Goal: Transaction & Acquisition: Purchase product/service

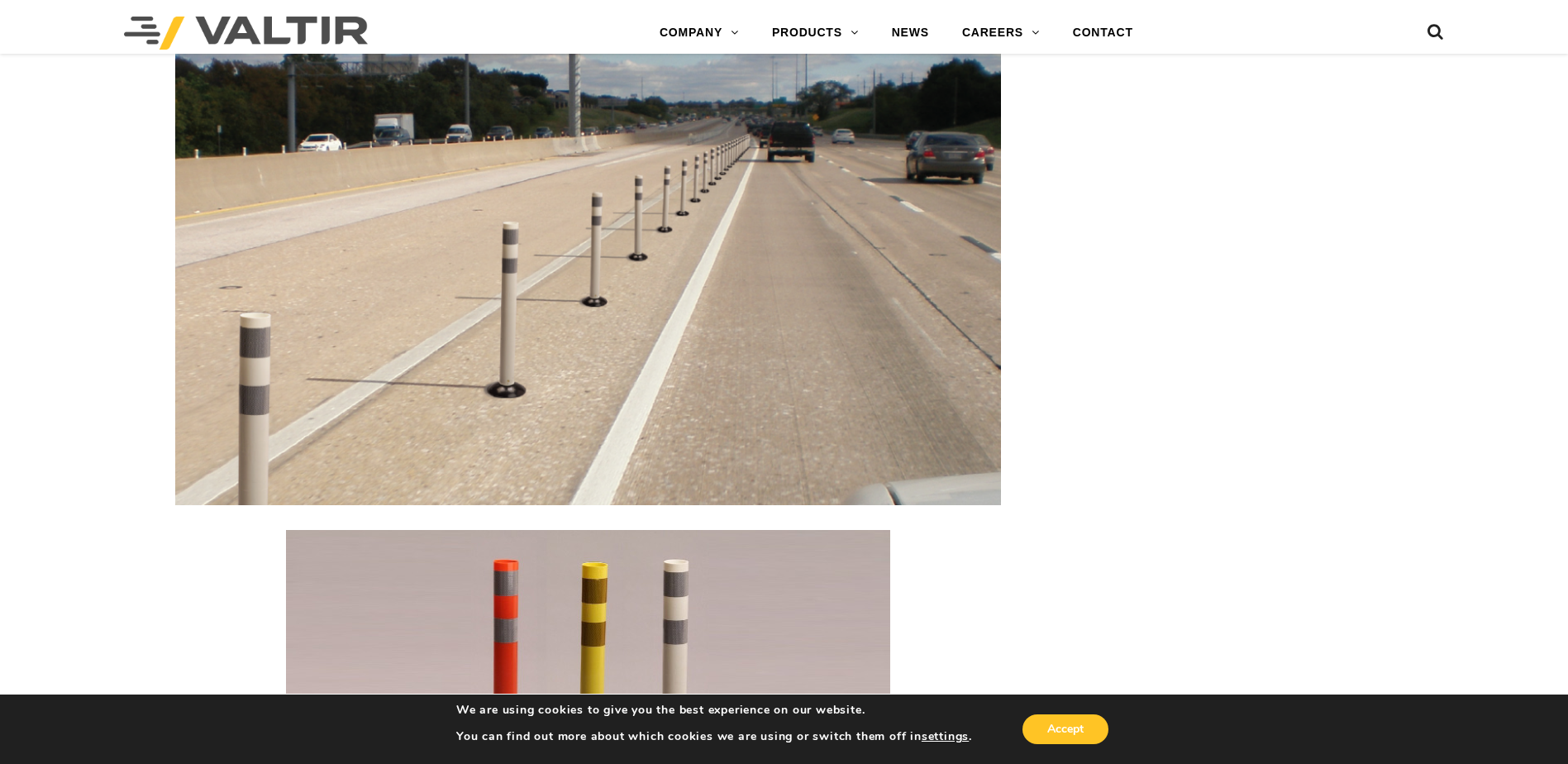
scroll to position [1819, 0]
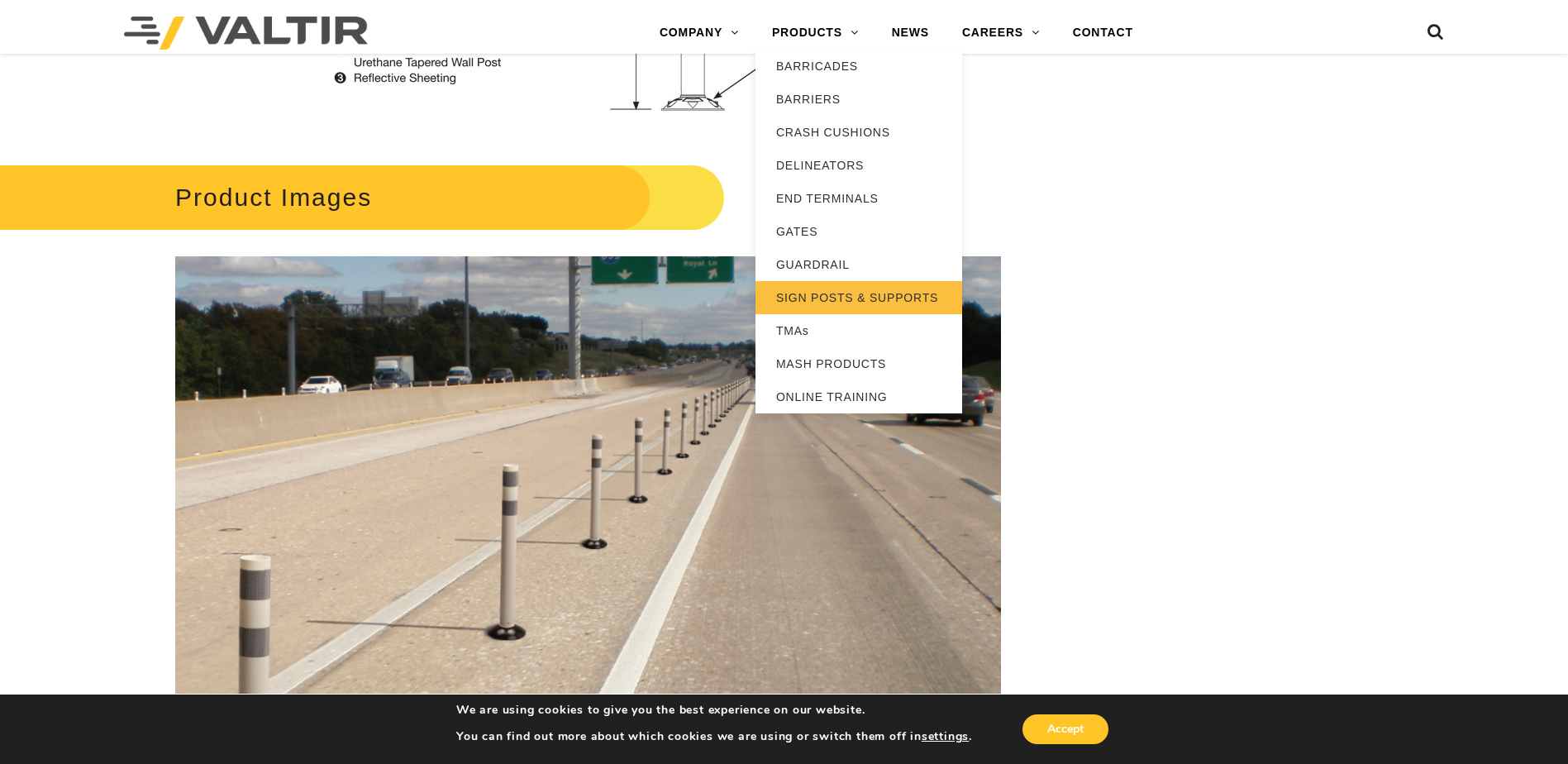
click at [841, 300] on link "SIGN POSTS & SUPPORTS" at bounding box center [858, 297] width 206 height 33
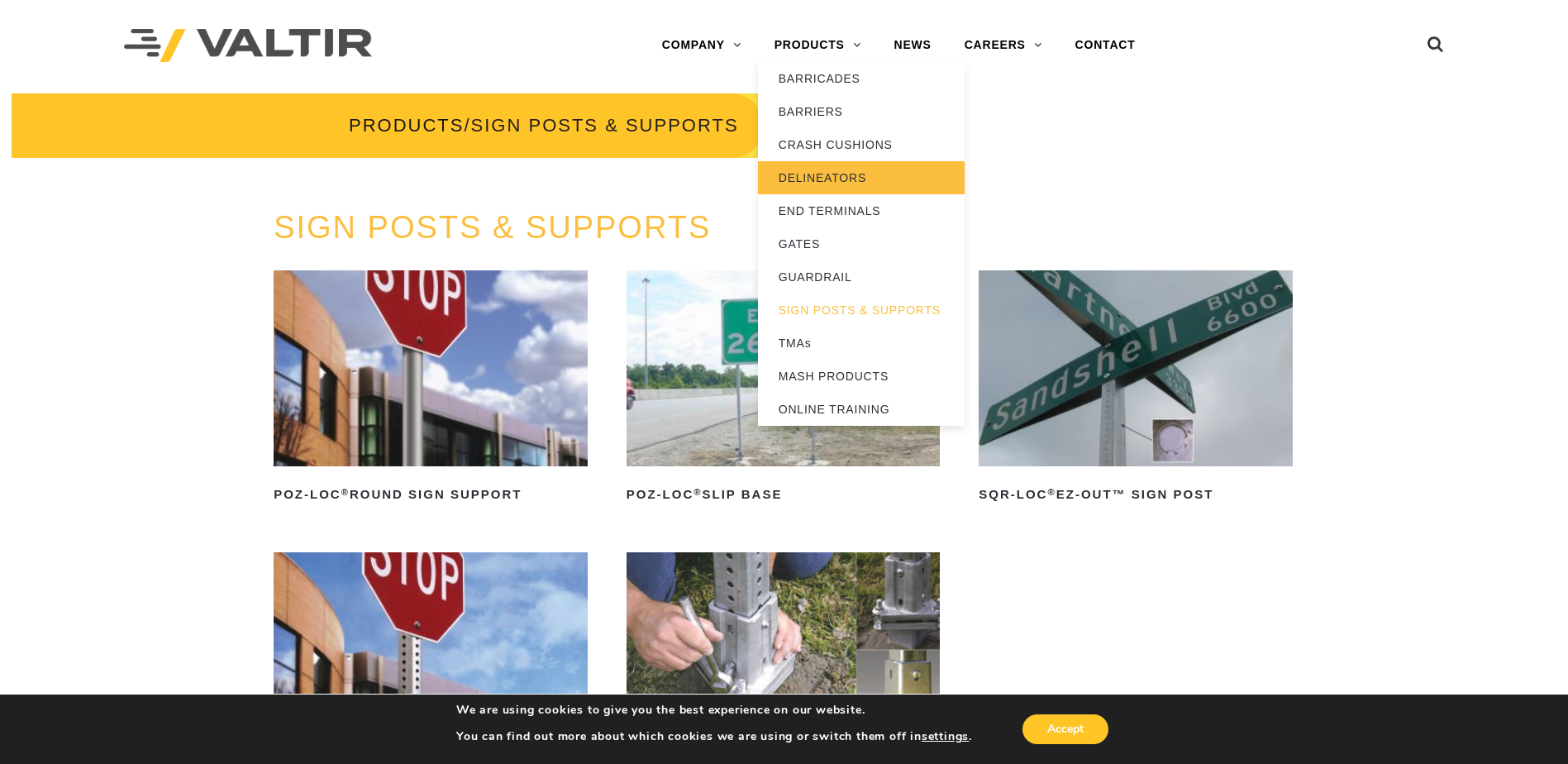
click at [858, 172] on link "DELINEATORS" at bounding box center [861, 177] width 206 height 33
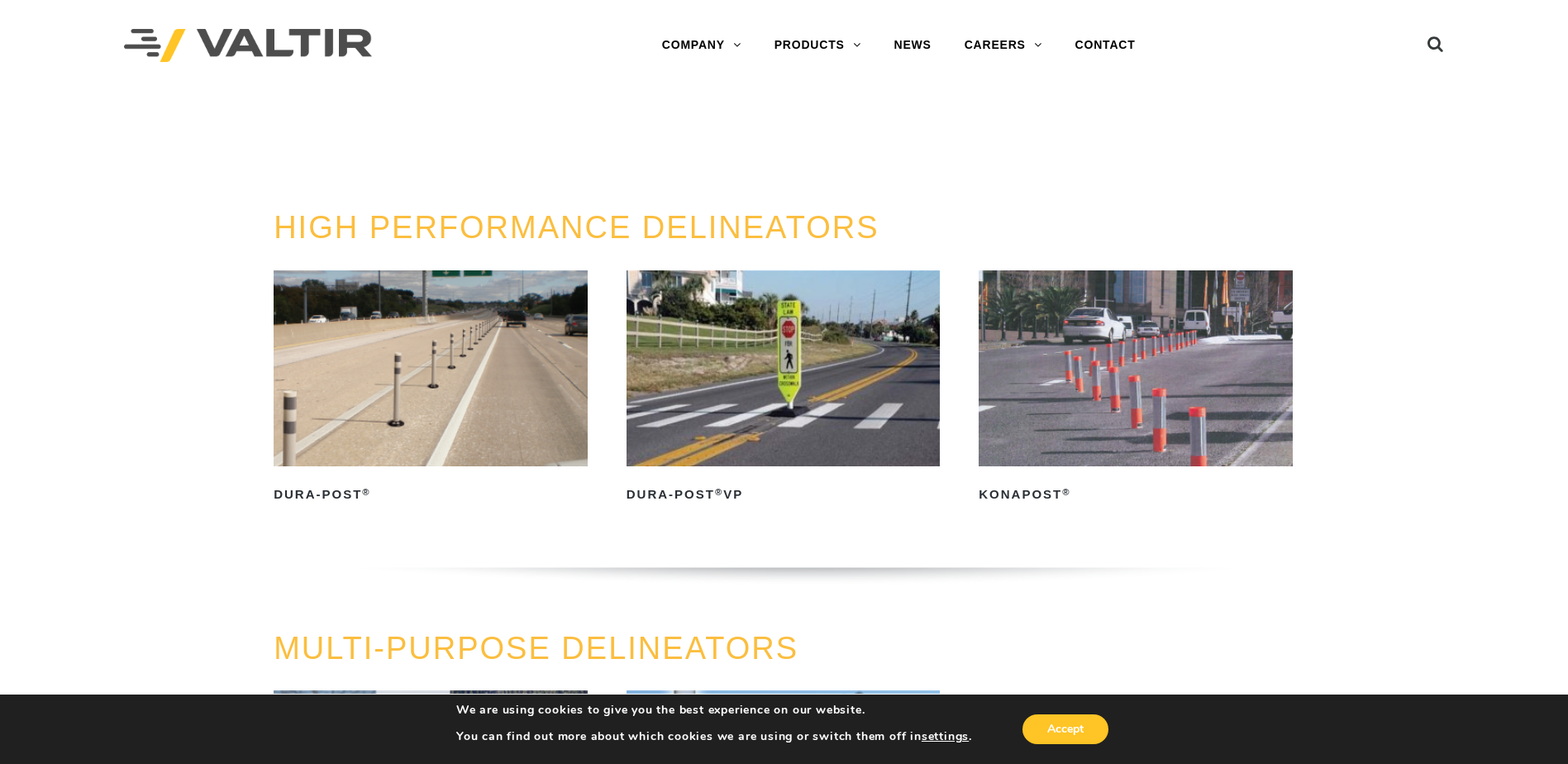
click at [837, 390] on img at bounding box center [784, 368] width 314 height 196
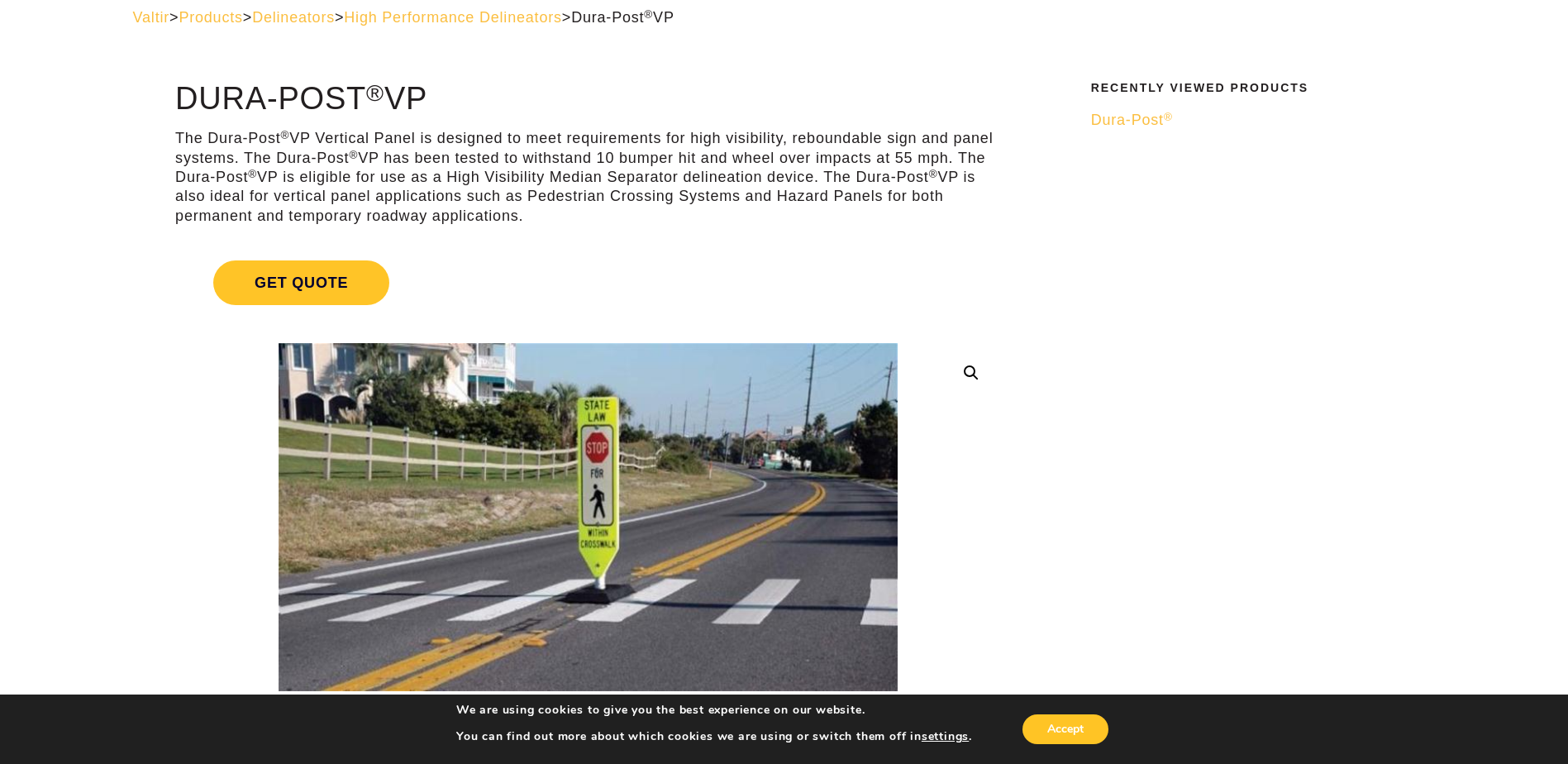
scroll to position [165, 0]
